Goal: Task Accomplishment & Management: Use online tool/utility

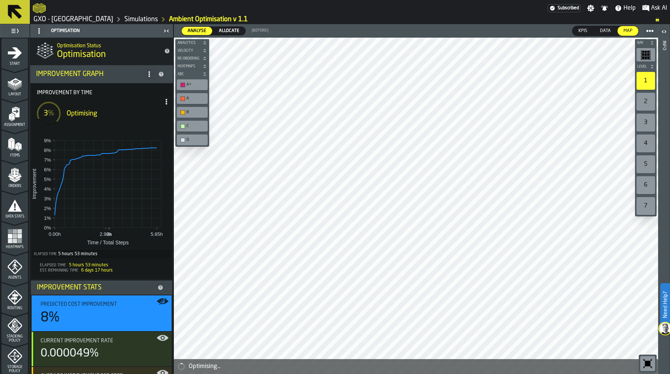
scroll to position [183, 0]
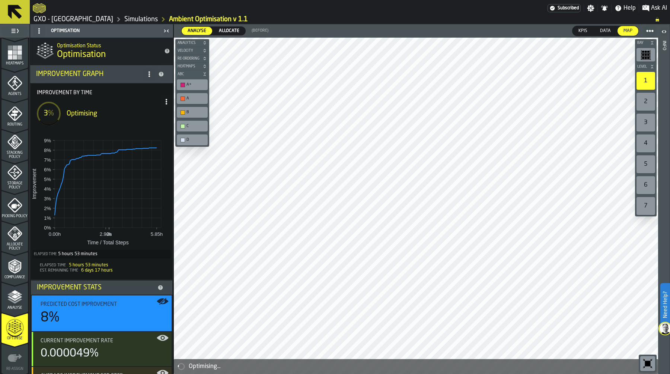
click at [142, 19] on link "Simulations" at bounding box center [140, 19] width 33 height 8
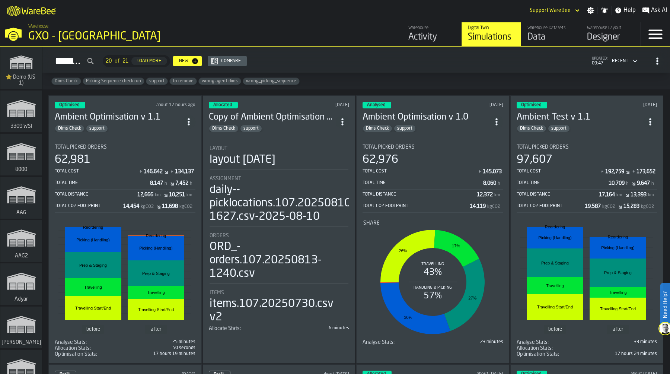
click at [151, 184] on div "8,147" at bounding box center [156, 183] width 13 height 6
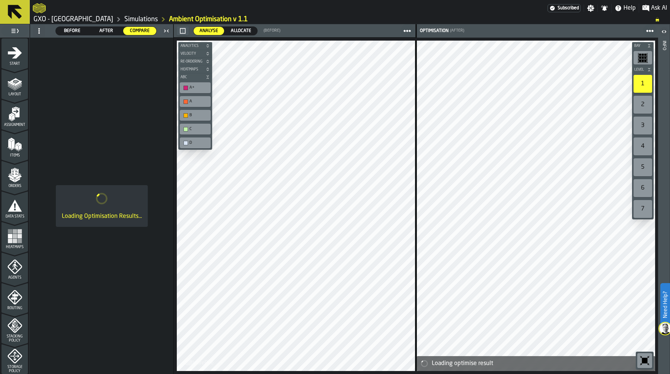
click at [151, 184] on div "Loading Optimisation Results..." at bounding box center [101, 206] width 143 height 336
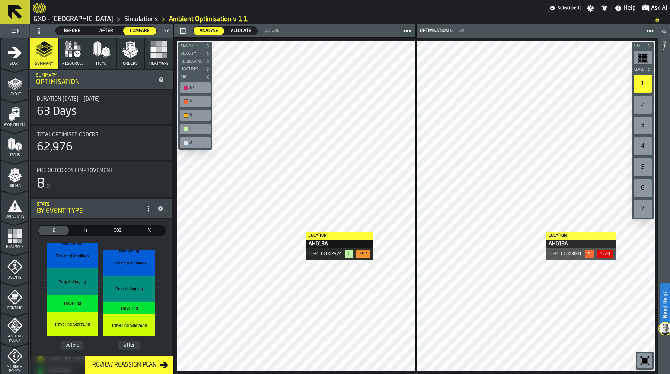
click at [538, 231] on div at bounding box center [536, 206] width 238 height 330
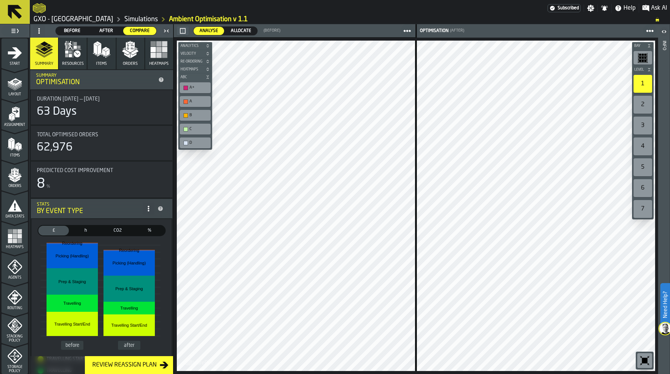
click at [159, 55] on rect "button" at bounding box center [158, 54] width 5 height 5
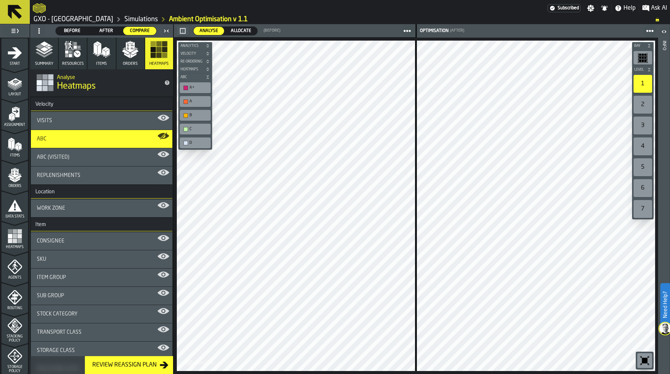
click at [49, 50] on polyline "button" at bounding box center [43, 51] width 17 height 6
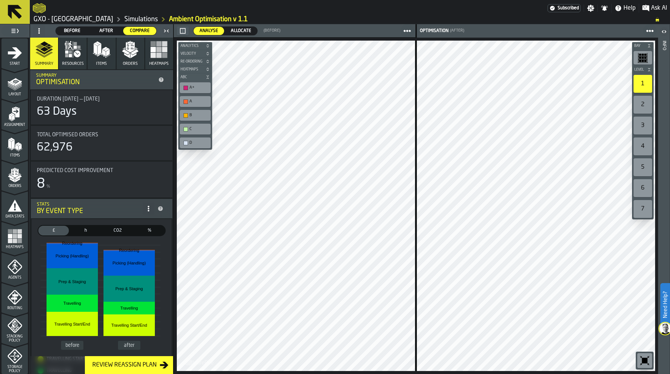
click at [236, 30] on span "Allocate" at bounding box center [241, 31] width 26 height 7
click at [201, 31] on span "Analyse" at bounding box center [208, 31] width 25 height 7
click at [154, 58] on rect "button" at bounding box center [153, 54] width 5 height 5
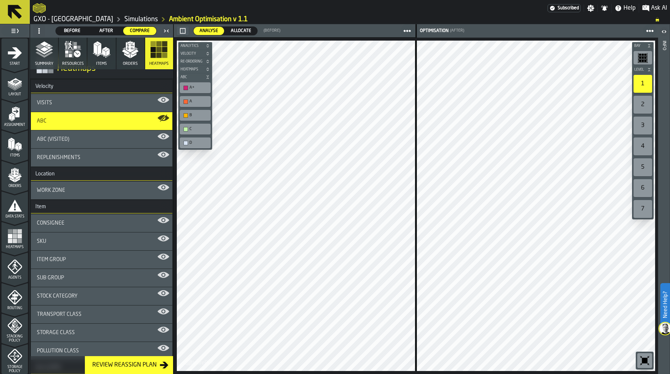
scroll to position [27, 0]
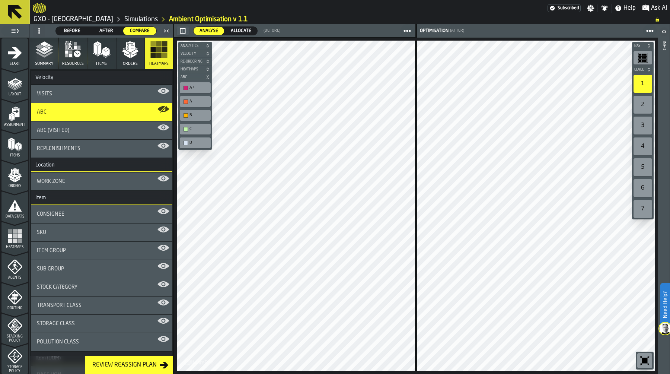
click at [114, 291] on div "Stock Category" at bounding box center [101, 287] width 141 height 18
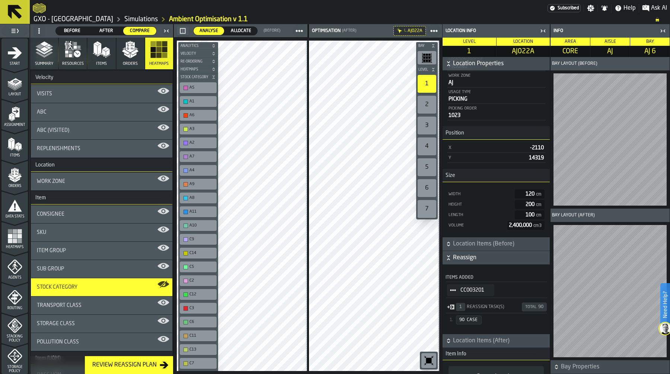
scroll to position [111, 0]
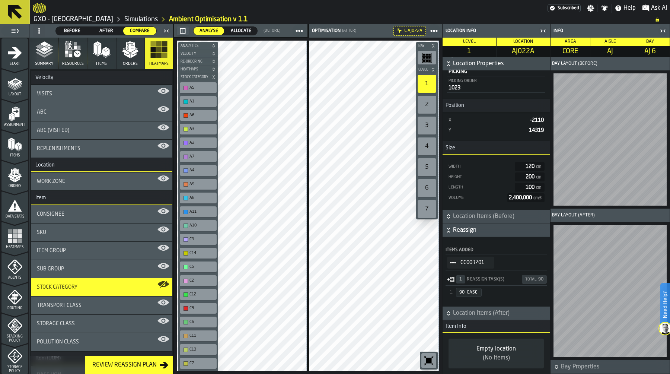
click at [457, 262] on span "StatList-item-CC003201" at bounding box center [453, 262] width 12 height 12
click at [481, 306] on li "Show Items" at bounding box center [474, 302] width 55 height 14
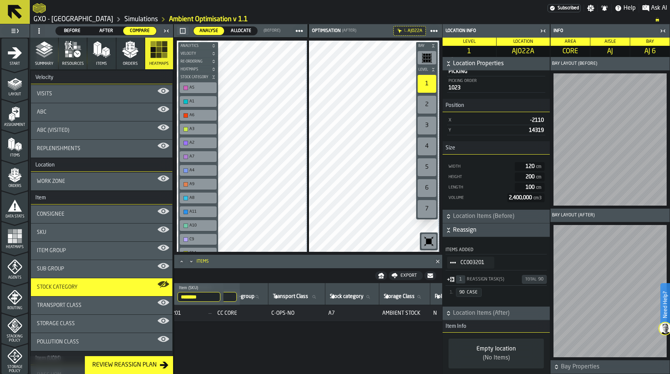
scroll to position [0, 576]
click at [453, 261] on circle "StatList-item-CC002737" at bounding box center [453, 262] width 2 height 2
click at [481, 300] on div "Show Items" at bounding box center [474, 302] width 46 height 5
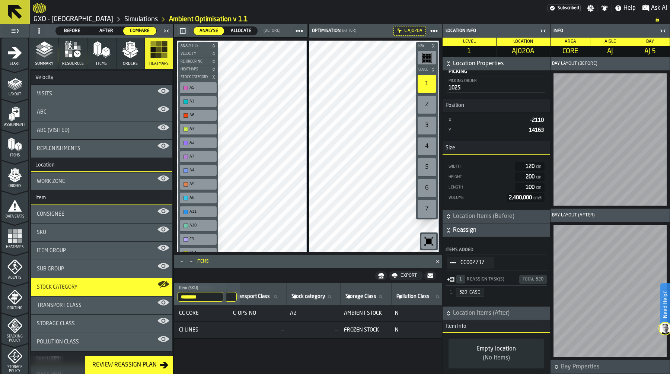
scroll to position [0, 666]
click at [47, 55] on polyline "button" at bounding box center [43, 54] width 17 height 6
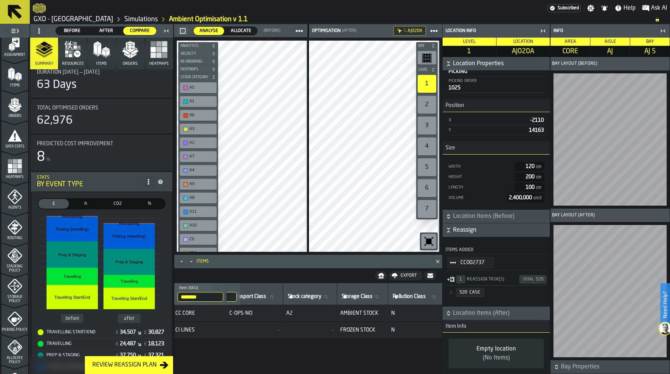
scroll to position [213, 0]
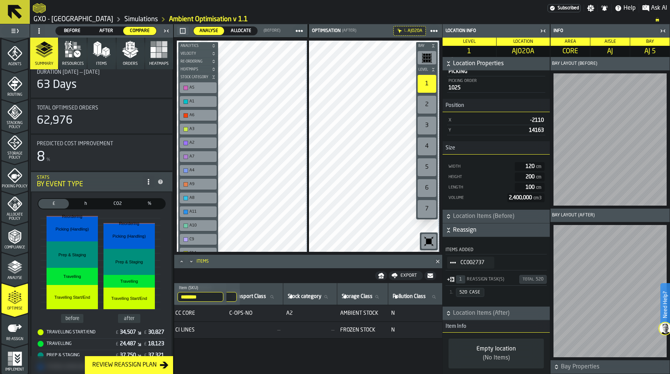
click at [12, 335] on div "Re-assign" at bounding box center [14, 330] width 26 height 20
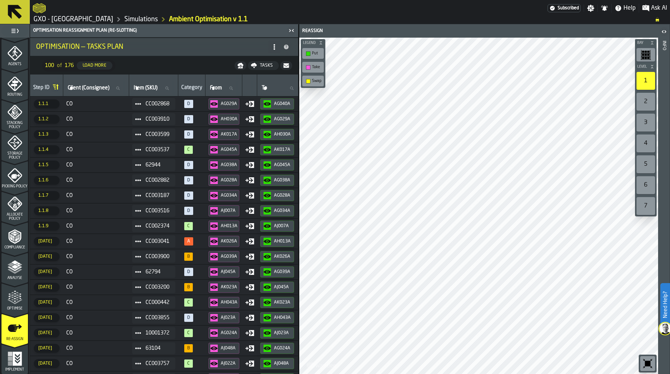
click at [275, 49] on circle at bounding box center [274, 48] width 1 height 1
click at [255, 79] on div "Show Assignment Changes" at bounding box center [244, 84] width 63 height 18
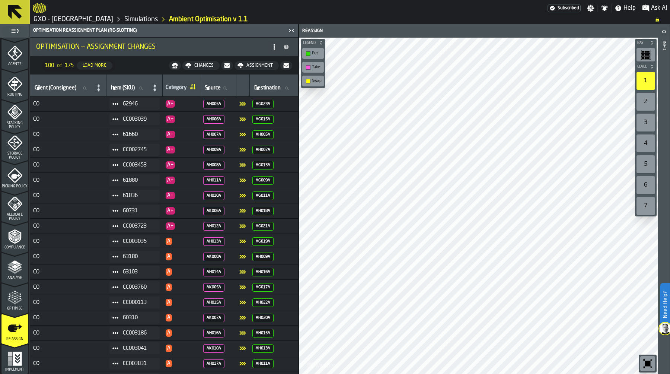
click at [256, 64] on div "Assignment" at bounding box center [259, 65] width 32 height 5
click at [192, 168] on span "A+" at bounding box center [182, 164] width 32 height 7
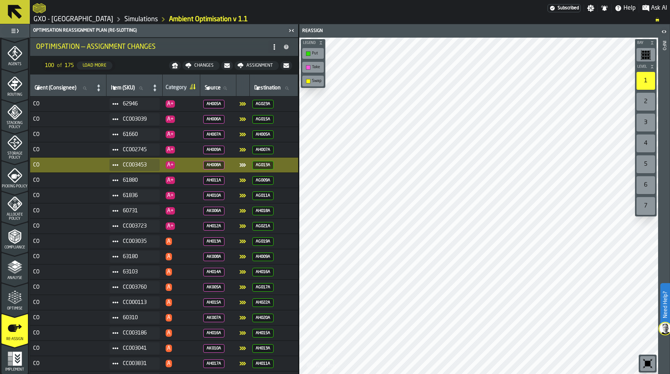
click at [95, 63] on div "Load More" at bounding box center [95, 65] width 30 height 5
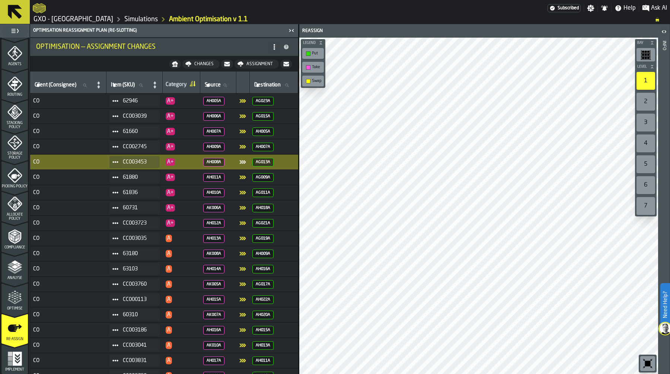
click at [111, 66] on nav "Changes Assignment" at bounding box center [164, 64] width 268 height 15
click at [175, 64] on icon "button-" at bounding box center [175, 64] width 6 height 6
click at [397, 6] on div at bounding box center [290, 7] width 515 height 13
click at [473, 17] on ol "GXO - Costa - Trafford Park Simulations Ambient Optimisation v 1.1" at bounding box center [340, 19] width 615 height 9
click at [465, 14] on div at bounding box center [290, 7] width 515 height 13
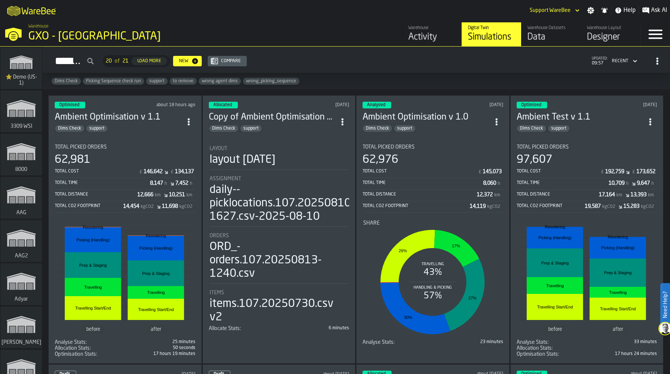
click at [137, 183] on div "Total Time" at bounding box center [102, 182] width 95 height 5
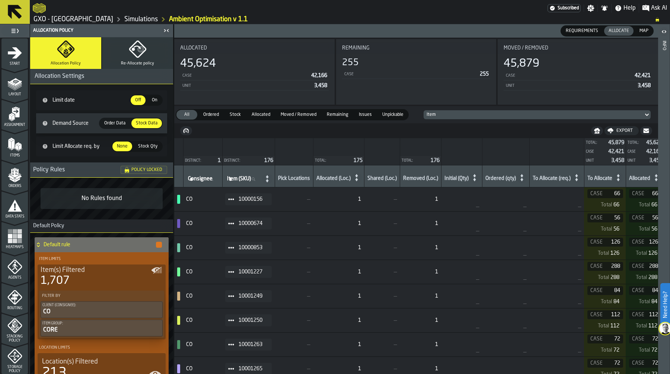
click at [130, 17] on link "Simulations" at bounding box center [140, 19] width 33 height 8
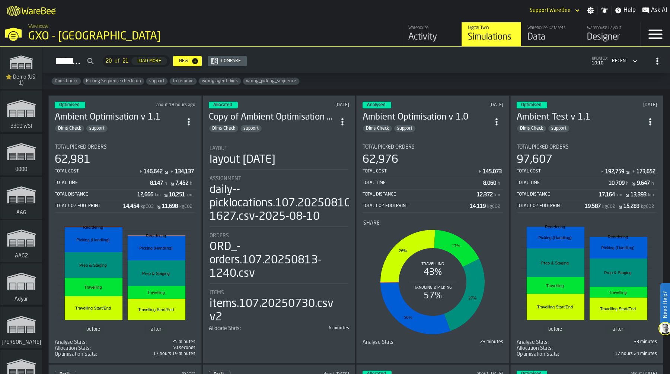
click at [127, 182] on div "Total Time" at bounding box center [102, 182] width 95 height 5
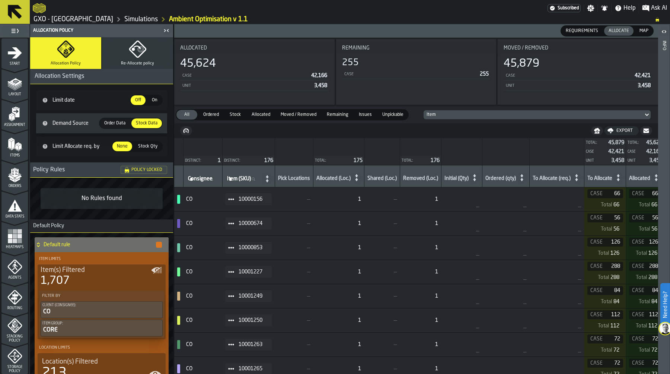
click at [8, 239] on rect "menu Heatmaps" at bounding box center [10, 240] width 4 height 4
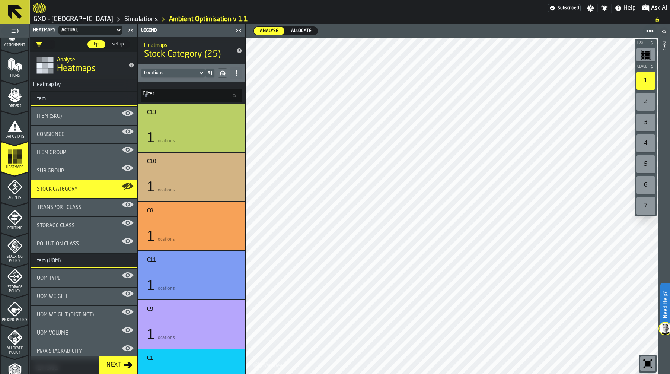
scroll to position [213, 0]
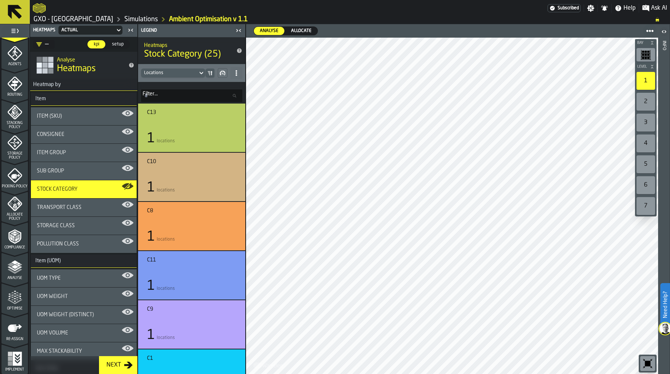
click at [11, 305] on div "Optimise" at bounding box center [14, 300] width 26 height 20
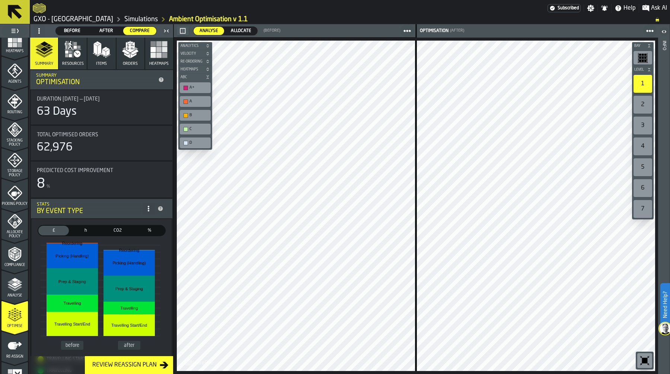
scroll to position [192, 0]
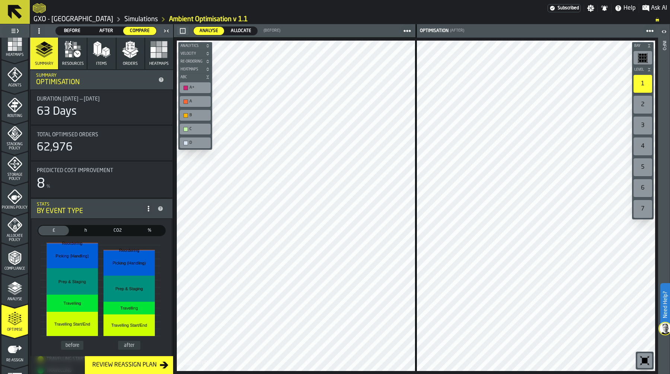
click at [10, 115] on span "Routing" at bounding box center [14, 116] width 26 height 4
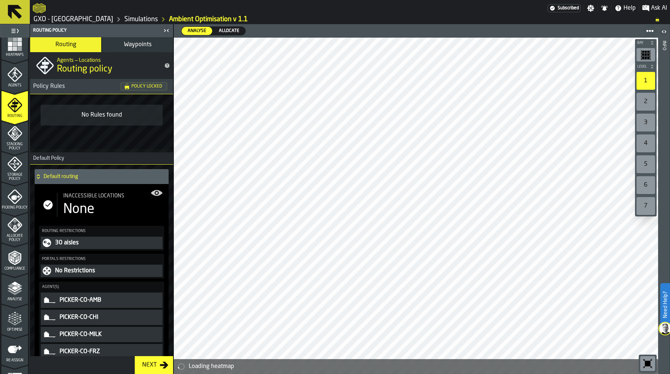
click at [93, 207] on div "None" at bounding box center [78, 209] width 31 height 15
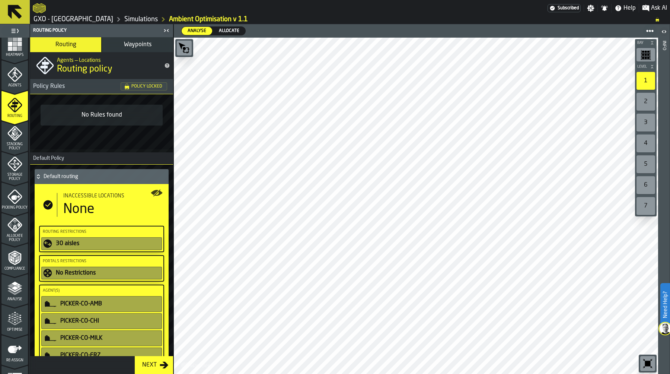
scroll to position [213, 0]
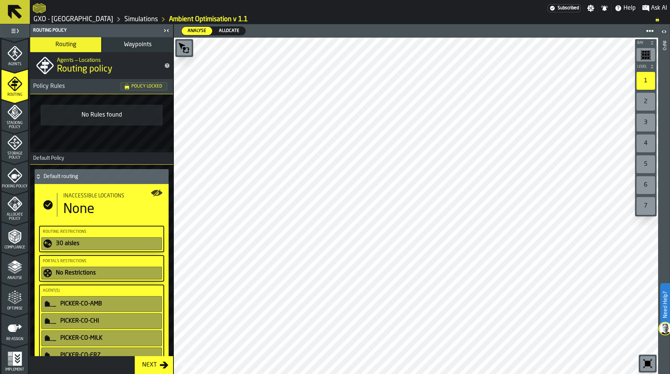
click at [17, 291] on icon "menu Optimise" at bounding box center [14, 297] width 15 height 15
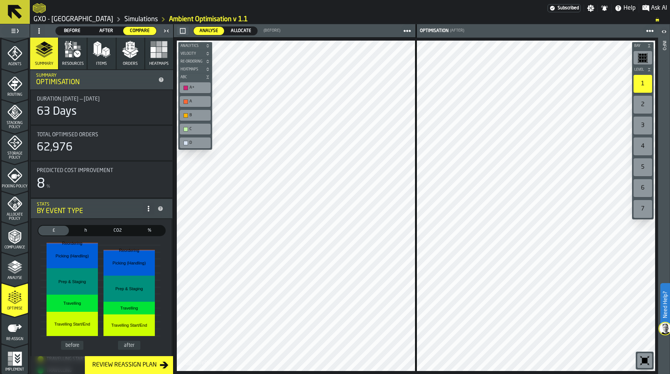
click at [146, 17] on link "Simulations" at bounding box center [140, 19] width 33 height 8
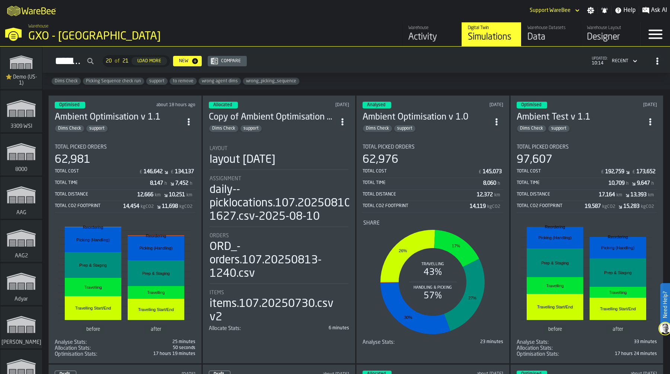
click at [189, 118] on icon "ItemListCard-DashboardItemContainer" at bounding box center [188, 121] width 7 height 7
click at [178, 167] on div "Duplicate" at bounding box center [173, 170] width 39 height 9
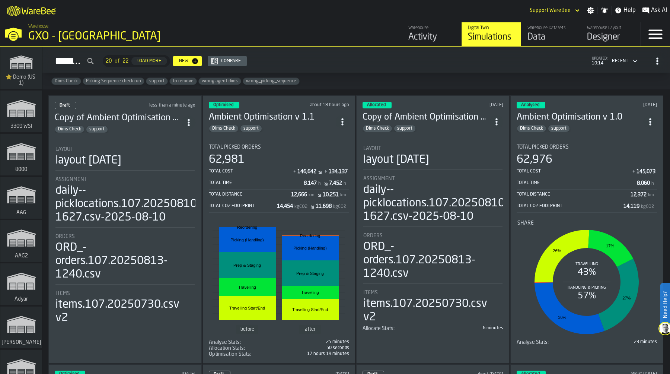
click at [121, 156] on div "layout 2025-07-03" at bounding box center [88, 160] width 66 height 13
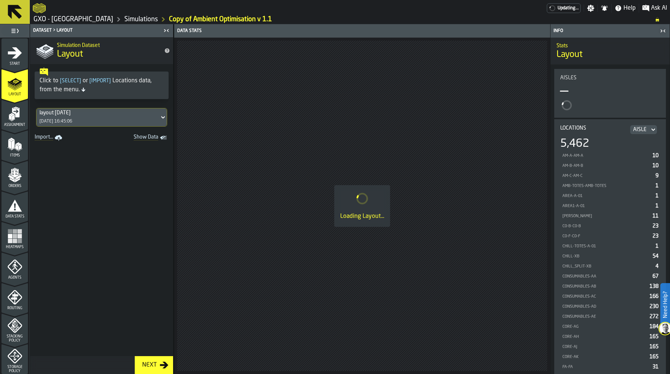
click at [22, 54] on div "Start" at bounding box center [14, 55] width 26 height 20
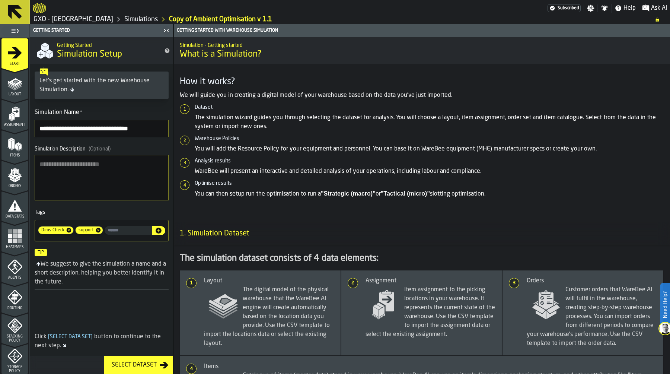
drag, startPoint x: 64, startPoint y: 127, endPoint x: 36, endPoint y: 130, distance: 28.1
click at [36, 130] on input "**********" at bounding box center [102, 128] width 134 height 17
drag, startPoint x: 120, startPoint y: 127, endPoint x: 111, endPoint y: 127, distance: 8.9
click at [111, 127] on input "**********" at bounding box center [102, 128] width 134 height 17
type input "**********"
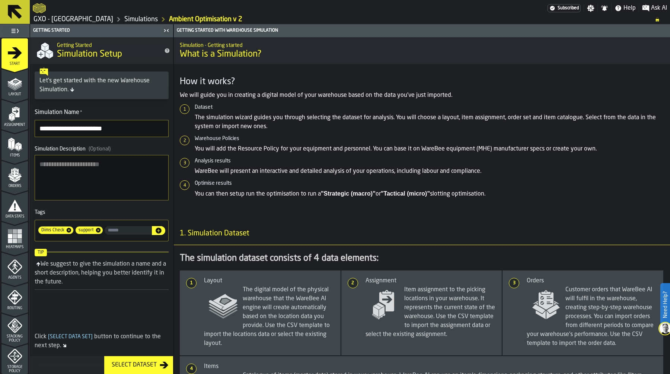
click at [84, 173] on textarea "Simulation Description (Optional)" at bounding box center [102, 177] width 134 height 45
click at [101, 167] on textarea "**********" at bounding box center [102, 177] width 134 height 45
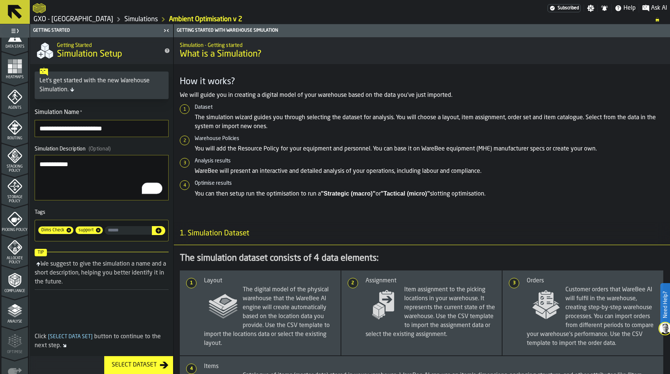
scroll to position [171, 0]
type textarea "**********"
click at [16, 263] on icon "menu Allocate Policy" at bounding box center [14, 264] width 26 height 7
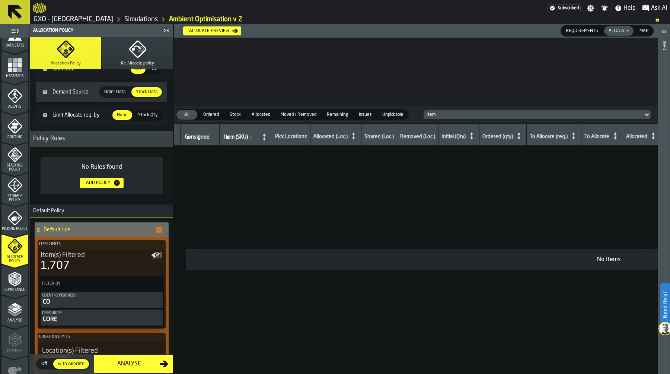
scroll to position [41, 0]
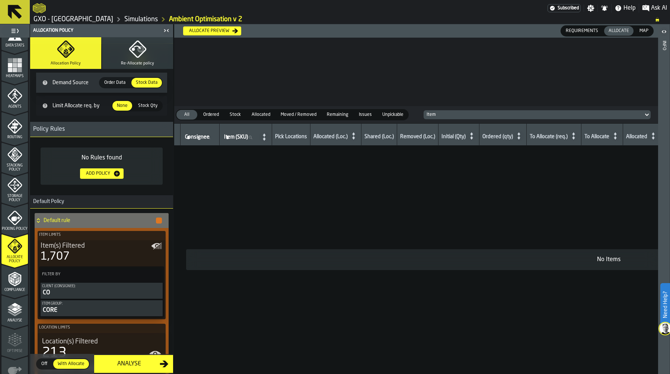
click at [224, 33] on div "Allocate preview" at bounding box center [212, 31] width 52 height 6
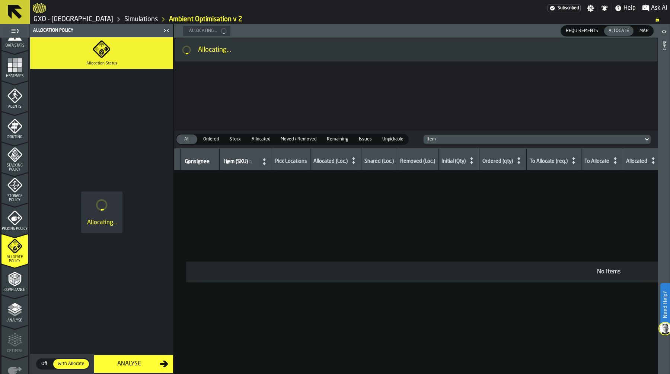
scroll to position [0, 0]
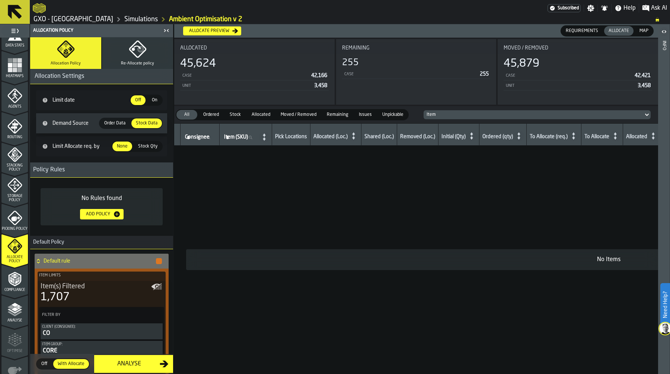
click at [17, 227] on span "Picking Policy" at bounding box center [14, 229] width 26 height 4
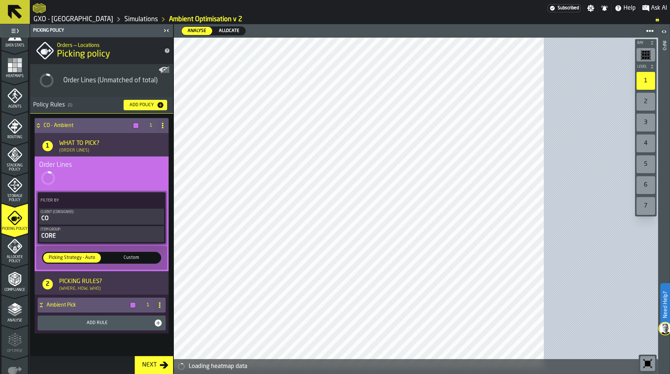
click at [15, 252] on icon "menu Allocate Policy" at bounding box center [14, 246] width 15 height 15
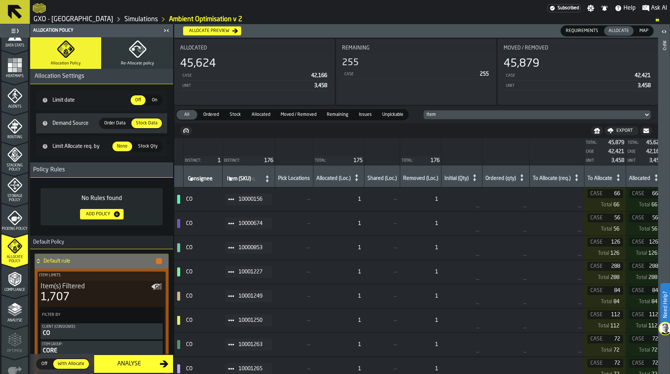
click at [643, 27] on div "Map" at bounding box center [644, 31] width 18 height 10
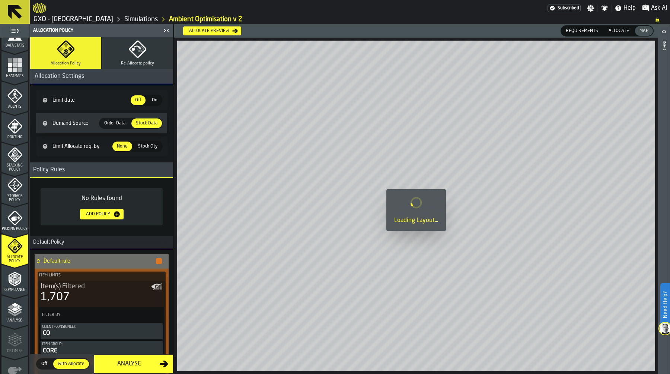
click at [622, 29] on span "Allocate" at bounding box center [618, 31] width 26 height 7
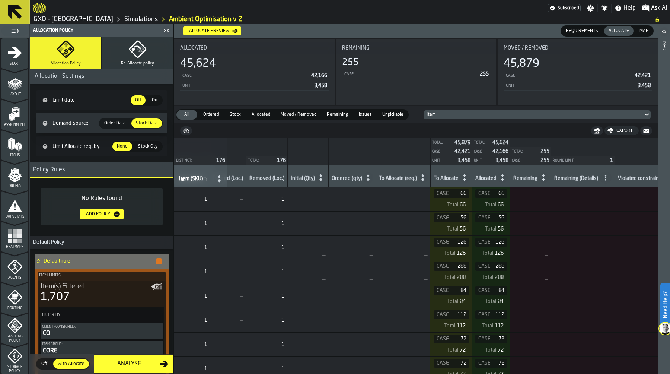
drag, startPoint x: 16, startPoint y: 233, endPoint x: 206, endPoint y: 6, distance: 295.6
click at [16, 233] on icon "menu Heatmaps" at bounding box center [14, 235] width 15 height 15
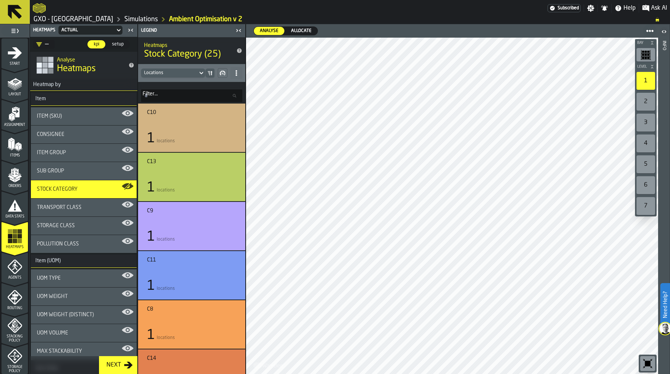
click at [305, 28] on span "Allocate" at bounding box center [301, 31] width 26 height 7
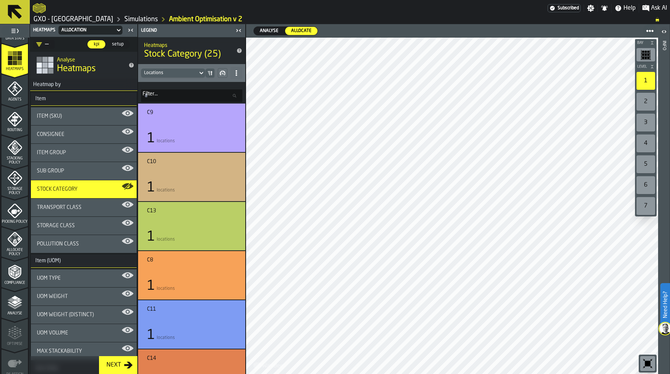
scroll to position [213, 0]
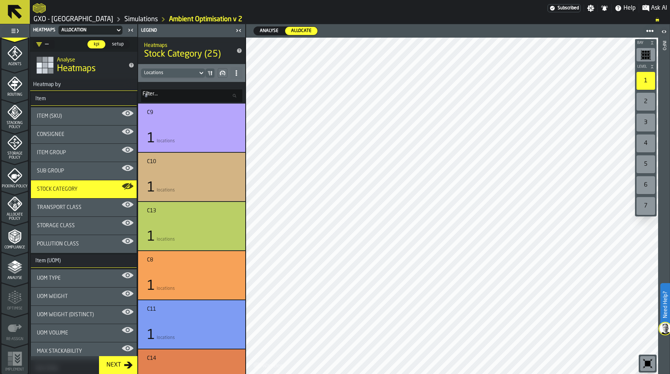
click at [16, 270] on polyline "menu Analyse" at bounding box center [14, 270] width 15 height 5
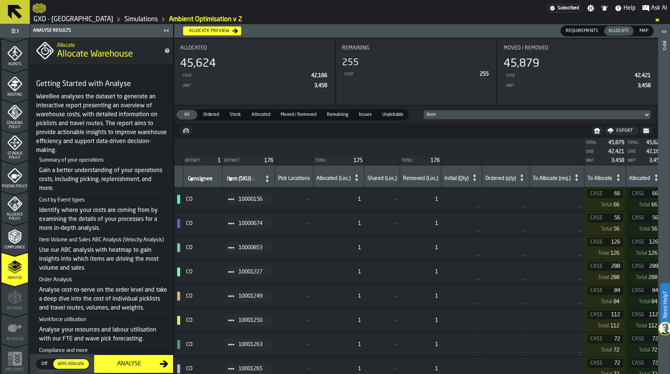
click at [137, 366] on div "Analyse" at bounding box center [129, 363] width 61 height 9
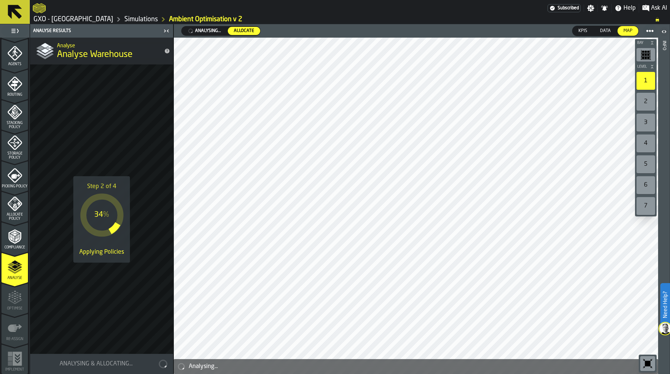
click at [136, 19] on link "Simulations" at bounding box center [140, 19] width 33 height 8
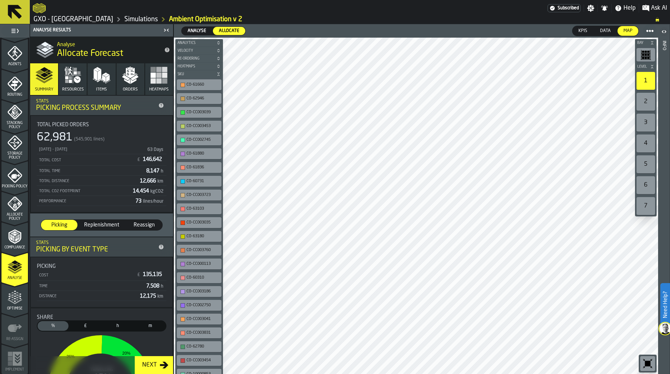
click at [151, 76] on rect "button" at bounding box center [153, 75] width 5 height 5
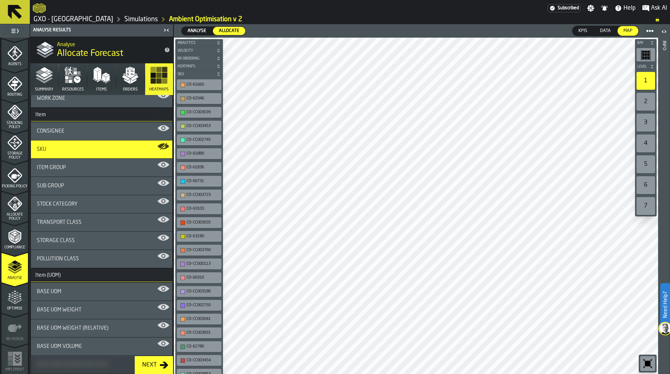
scroll to position [151, 0]
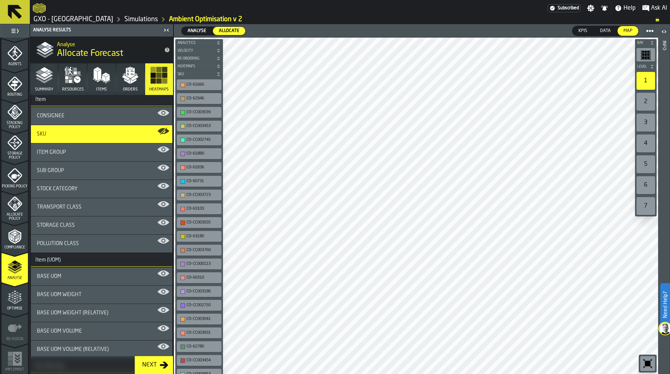
click at [117, 191] on div "Stock Category" at bounding box center [101, 189] width 141 height 18
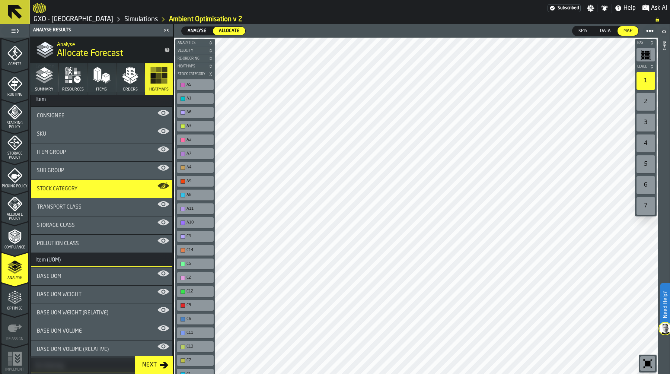
click at [10, 307] on span "Optimise" at bounding box center [14, 308] width 26 height 4
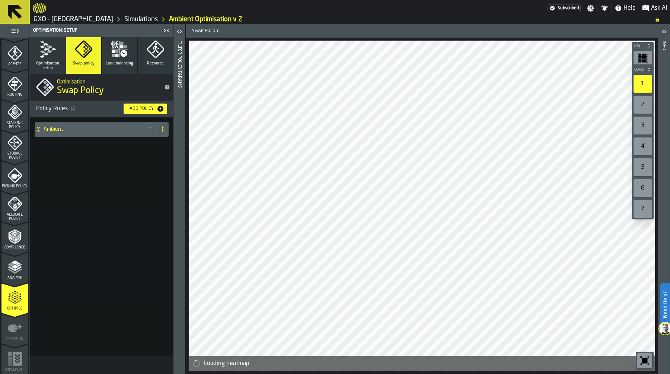
click at [36, 131] on icon at bounding box center [38, 129] width 7 height 6
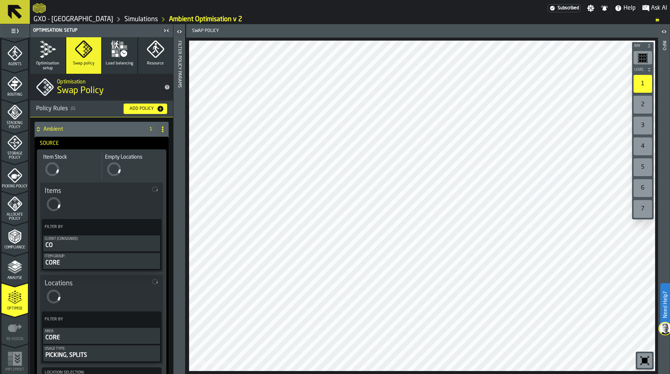
click at [49, 51] on polygon "button" at bounding box center [50, 51] width 4 height 3
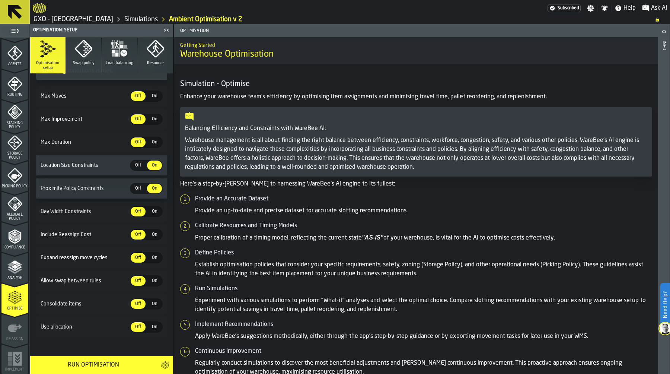
scroll to position [129, 0]
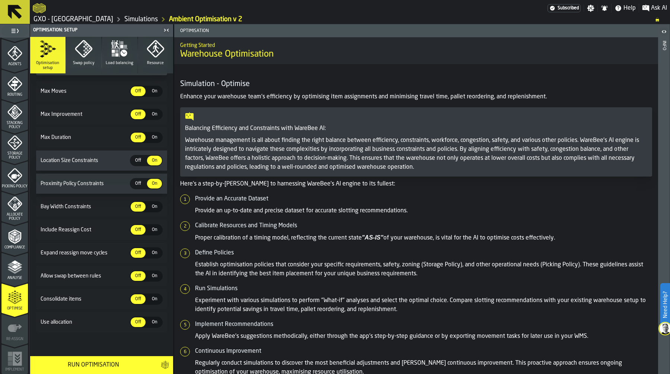
click at [151, 319] on span "On" at bounding box center [154, 322] width 12 height 7
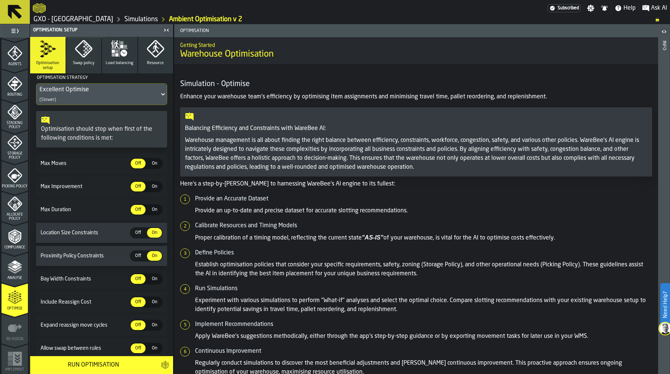
scroll to position [1, 0]
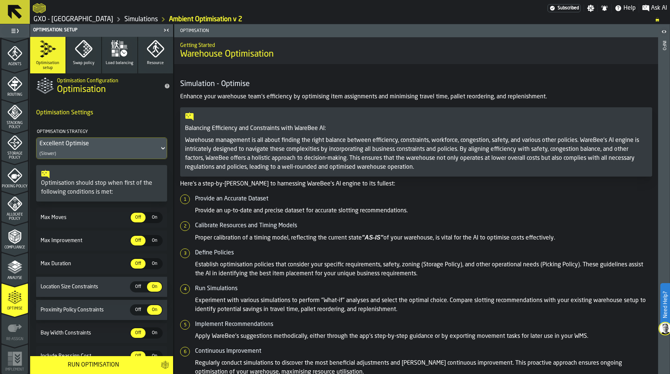
click at [86, 56] on icon "button" at bounding box center [84, 49] width 18 height 18
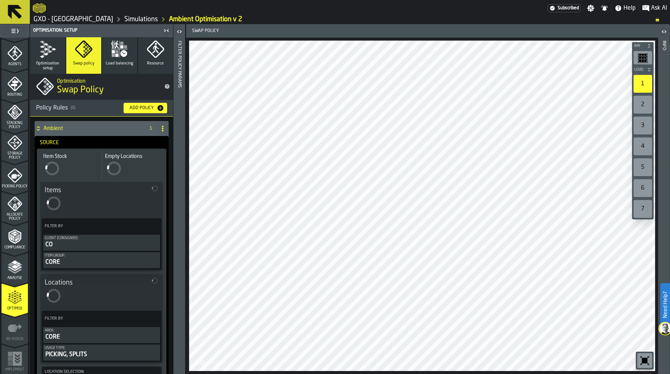
click at [124, 56] on icon "button" at bounding box center [124, 53] width 7 height 7
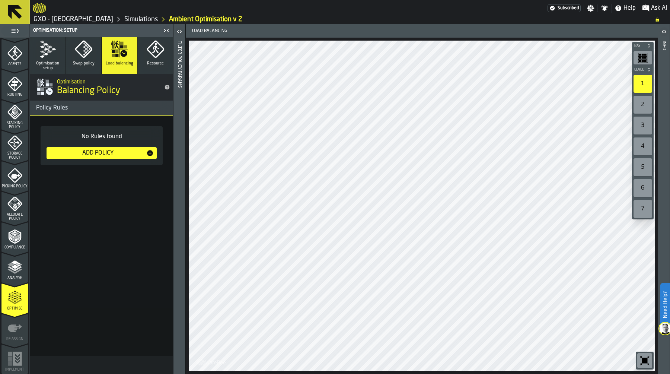
click at [105, 152] on div "Add Policy" at bounding box center [97, 152] width 97 height 9
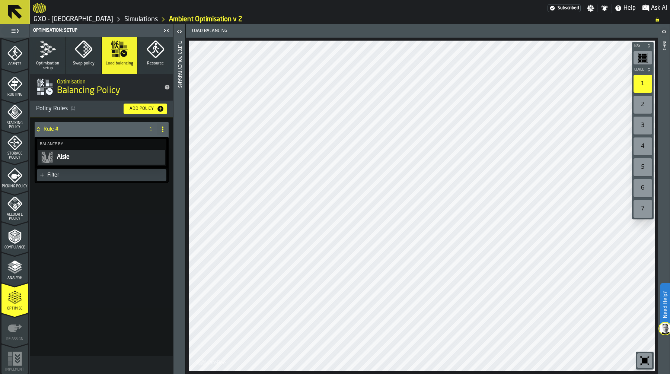
click at [119, 153] on div "Aisle" at bounding box center [109, 157] width 107 height 9
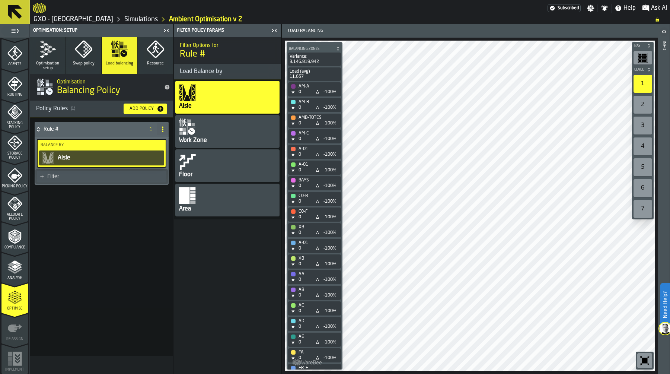
click at [103, 174] on div "Filter" at bounding box center [105, 176] width 116 height 6
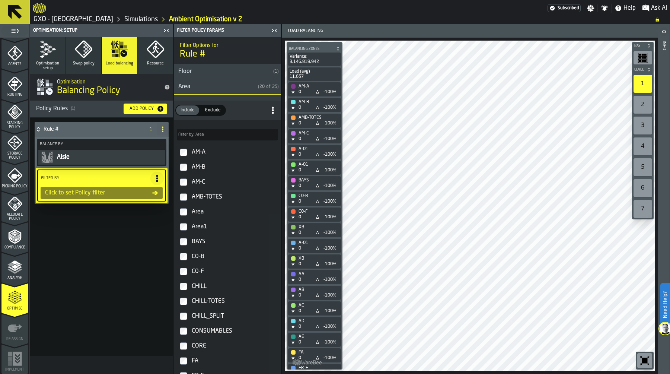
click at [236, 86] on div "Area" at bounding box center [214, 86] width 81 height 9
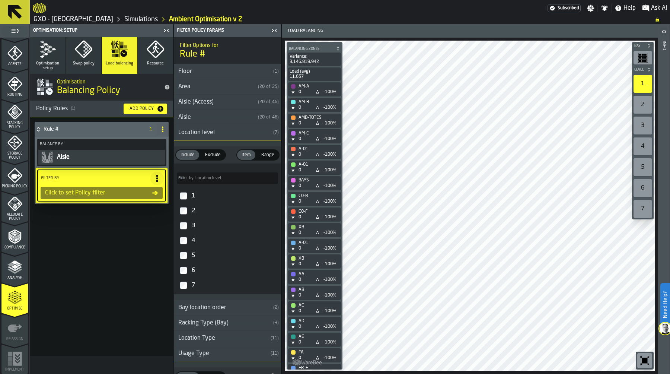
click at [218, 130] on div "Location level" at bounding box center [222, 132] width 96 height 9
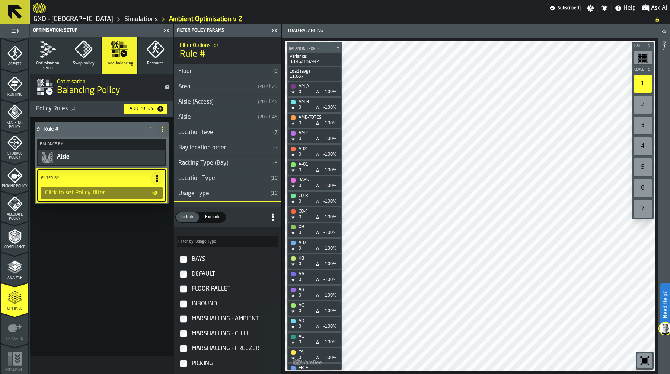
click at [218, 118] on div "Aisle" at bounding box center [214, 117] width 81 height 9
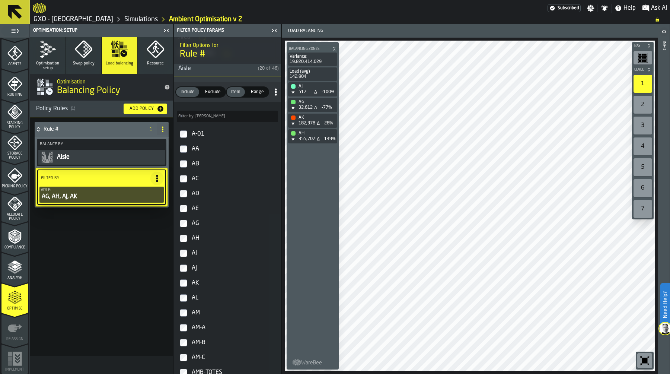
scroll to position [49, 0]
click at [157, 123] on span at bounding box center [163, 129] width 12 height 12
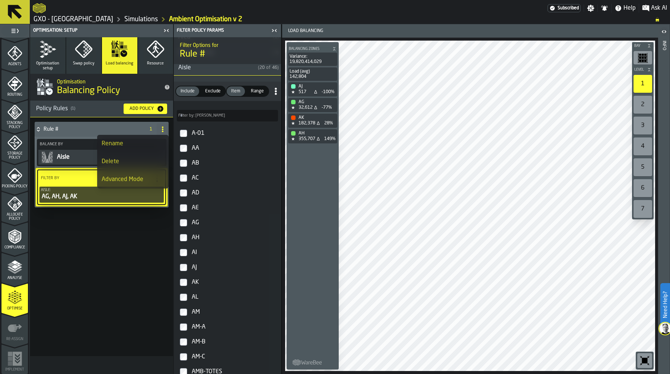
click at [129, 174] on li "Advanced Mode" at bounding box center [132, 179] width 71 height 18
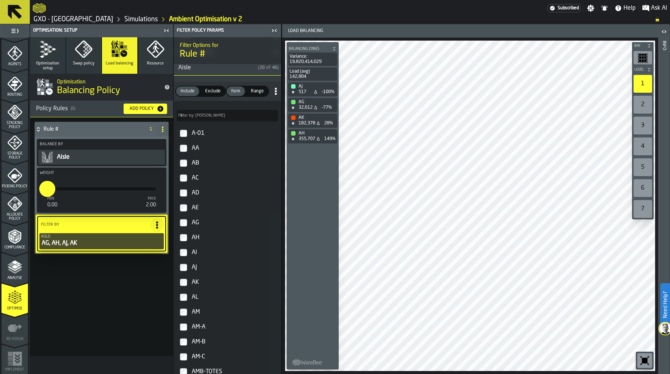
click at [47, 187] on input "*" at bounding box center [43, 188] width 8 height 16
type input "***"
click at [63, 270] on div "Rule # 1 Balance By Aisle Weight min 0.00 max 2.00 *** Filter By Aisle: AG, AH,…" at bounding box center [101, 236] width 143 height 239
click at [79, 276] on div "Rule # 1 Balance By Aisle Weight min 0.00 max 2.00 *** Filter By Aisle: AG, AH,…" at bounding box center [101, 236] width 143 height 239
click at [44, 49] on icon "button" at bounding box center [48, 49] width 18 height 18
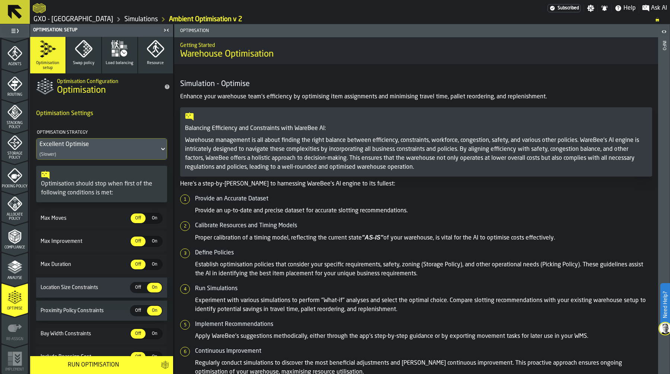
scroll to position [129, 0]
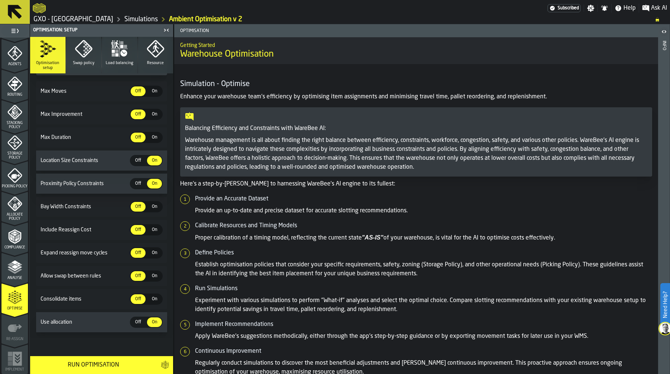
click at [104, 362] on div "Run Optimisation" at bounding box center [93, 364] width 117 height 9
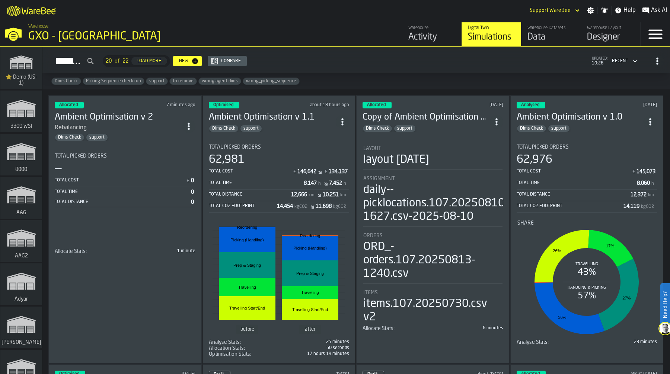
click at [284, 153] on div "62,981" at bounding box center [279, 159] width 141 height 13
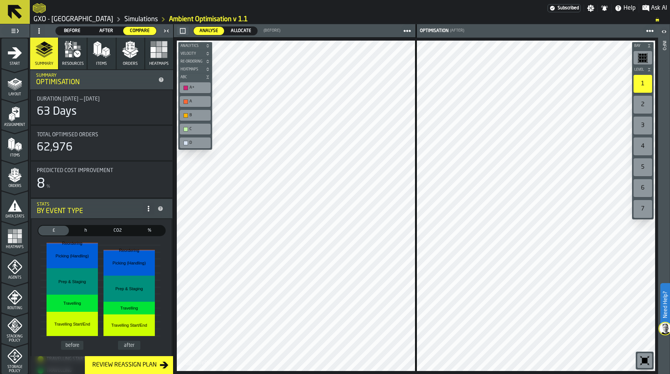
click at [208, 66] on button "Heatmaps" at bounding box center [195, 68] width 34 height 7
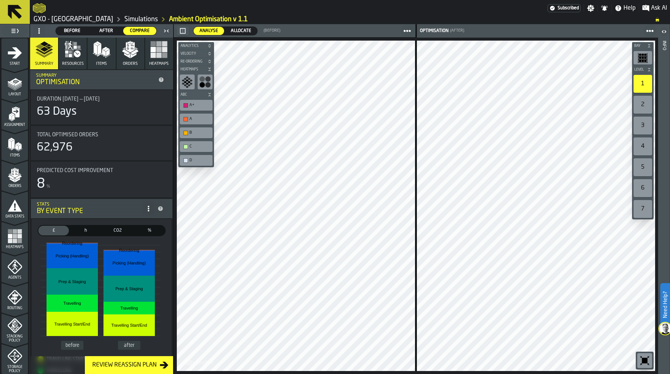
click at [187, 79] on icon "button-toolbar-undefined" at bounding box center [187, 82] width 12 height 12
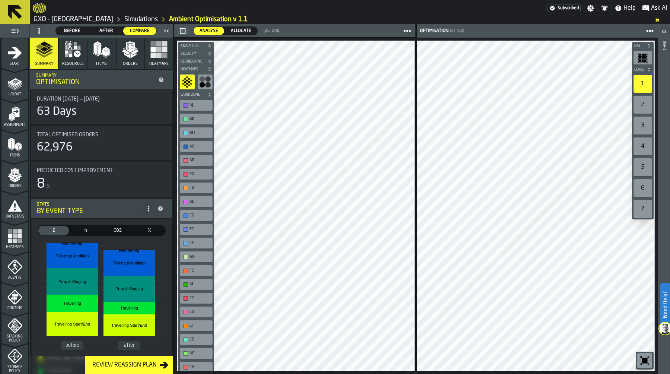
click at [204, 81] on icon "button-toolbar-undefined" at bounding box center [205, 82] width 12 height 12
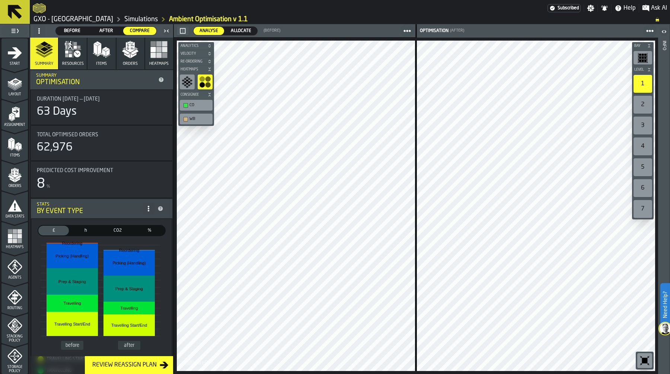
click at [188, 82] on icon "button-toolbar-undefined" at bounding box center [189, 82] width 3 height 2
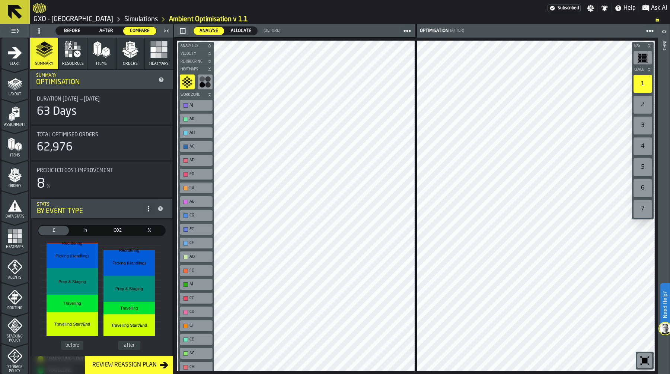
click at [207, 93] on icon "button-" at bounding box center [209, 94] width 4 height 4
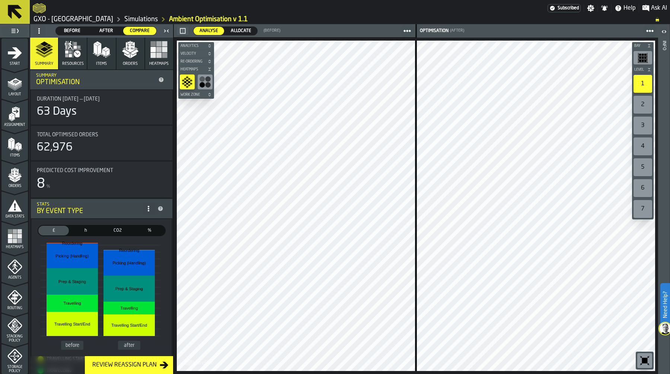
click at [208, 60] on icon "button-" at bounding box center [209, 61] width 4 height 4
click at [208, 54] on icon "button-" at bounding box center [209, 54] width 2 height 1
click at [188, 65] on rect "button-toolbar-undefined" at bounding box center [189, 63] width 5 height 5
click at [204, 68] on icon "button-toolbar-undefined" at bounding box center [205, 66] width 12 height 12
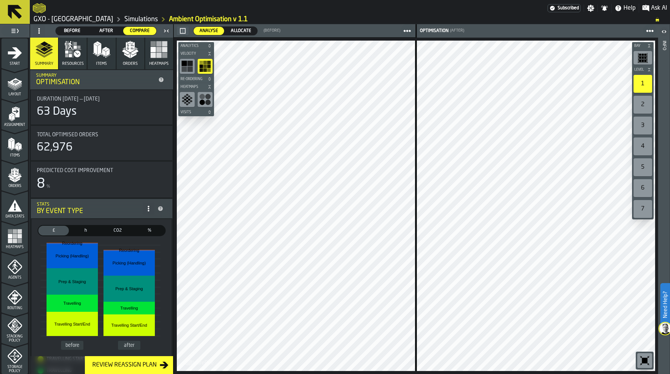
click at [210, 111] on icon "button-" at bounding box center [209, 110] width 2 height 1
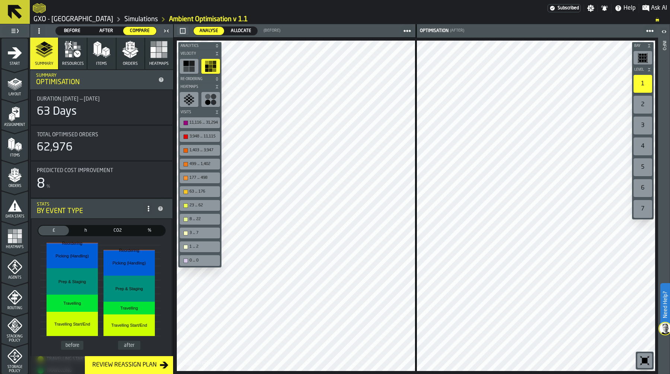
click at [217, 52] on icon "button-" at bounding box center [217, 53] width 4 height 4
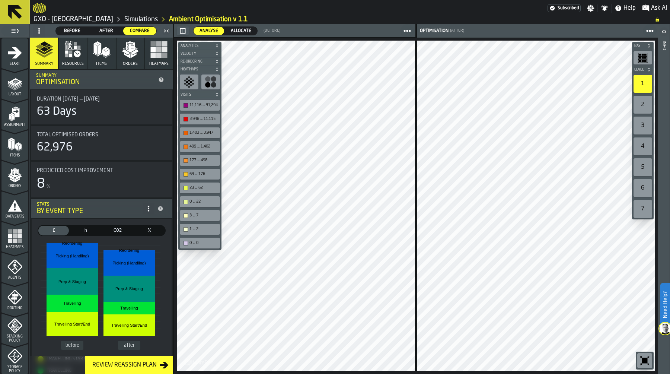
click at [217, 44] on icon "button-" at bounding box center [217, 46] width 4 height 4
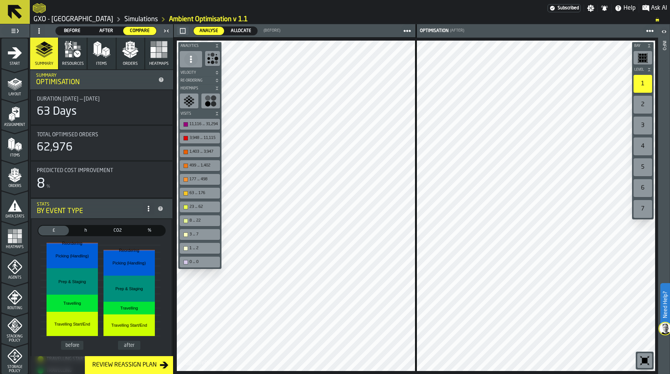
click at [214, 62] on circle "button-toolbar-undefined" at bounding box center [213, 63] width 4 height 4
click at [217, 58] on circle "button-toolbar-undefined" at bounding box center [216, 59] width 4 height 4
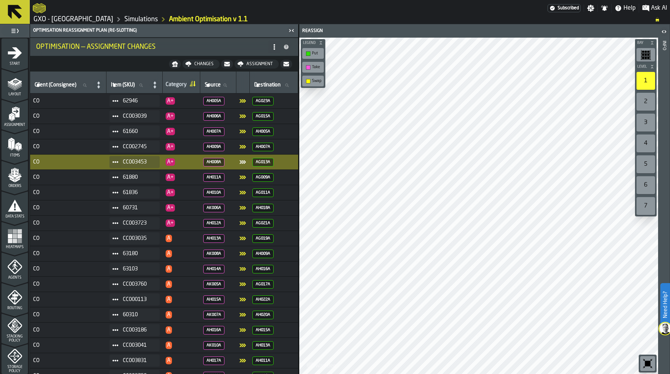
scroll to position [213, 0]
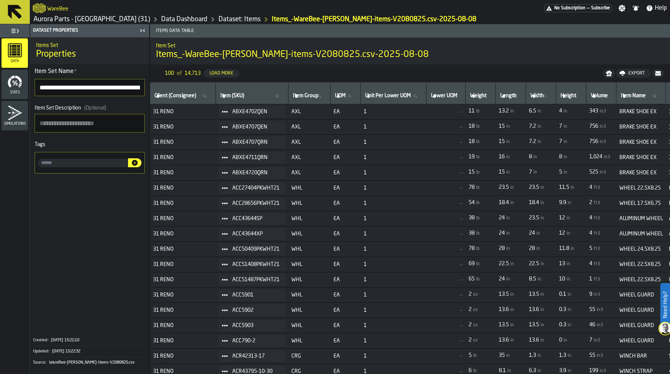
click at [161, 17] on link "Data Dashboard" at bounding box center [184, 19] width 46 height 8
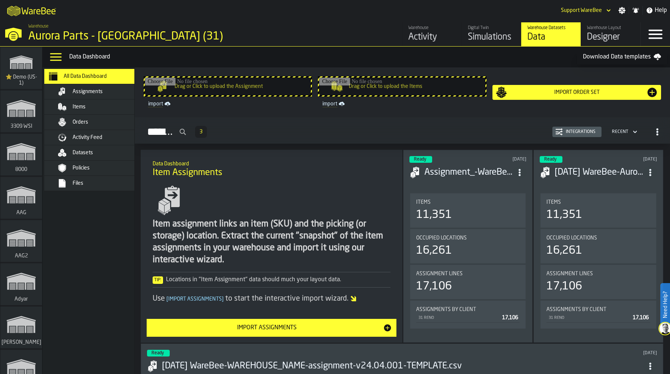
click at [89, 186] on div "Files" at bounding box center [100, 183] width 91 height 9
